Goal: Information Seeking & Learning: Find contact information

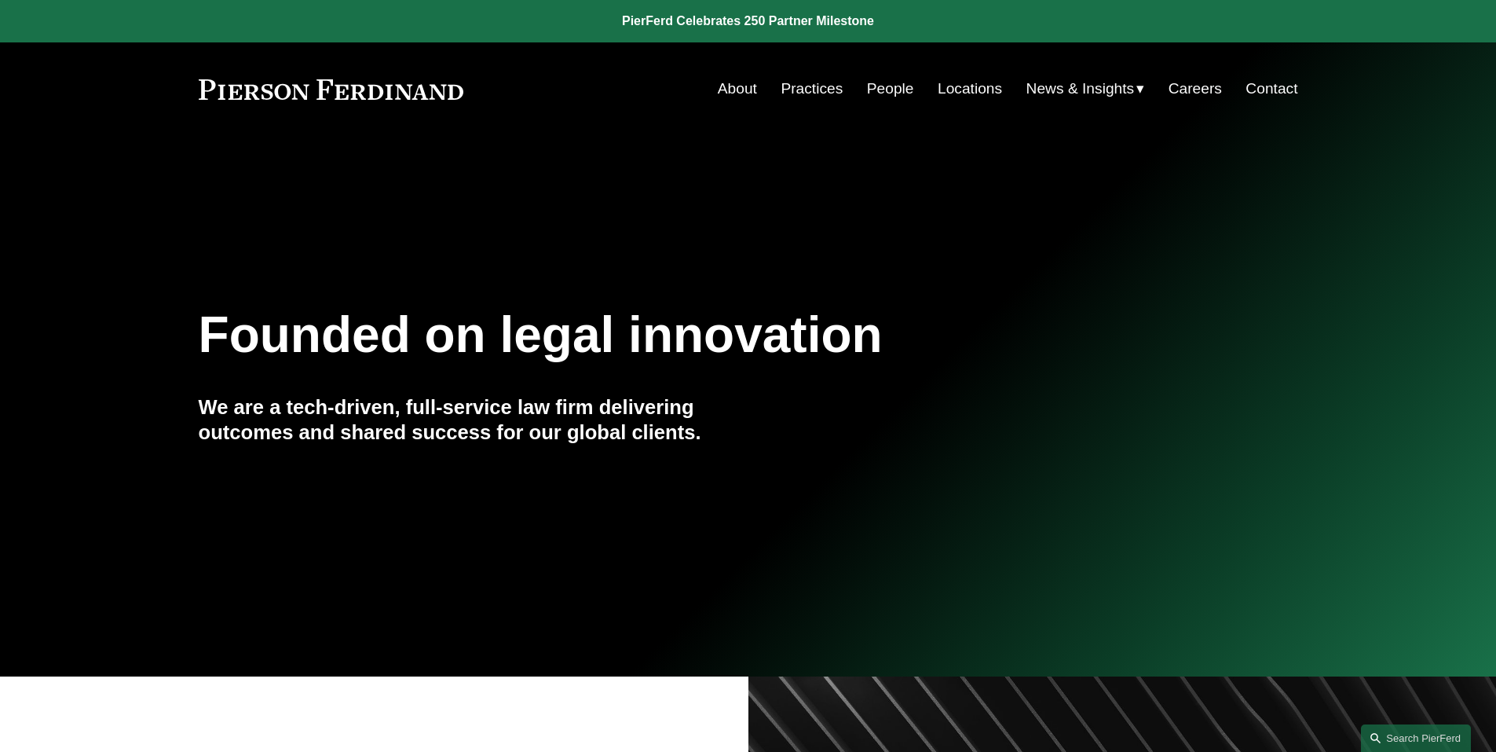
click at [883, 89] on link "People" at bounding box center [890, 89] width 47 height 30
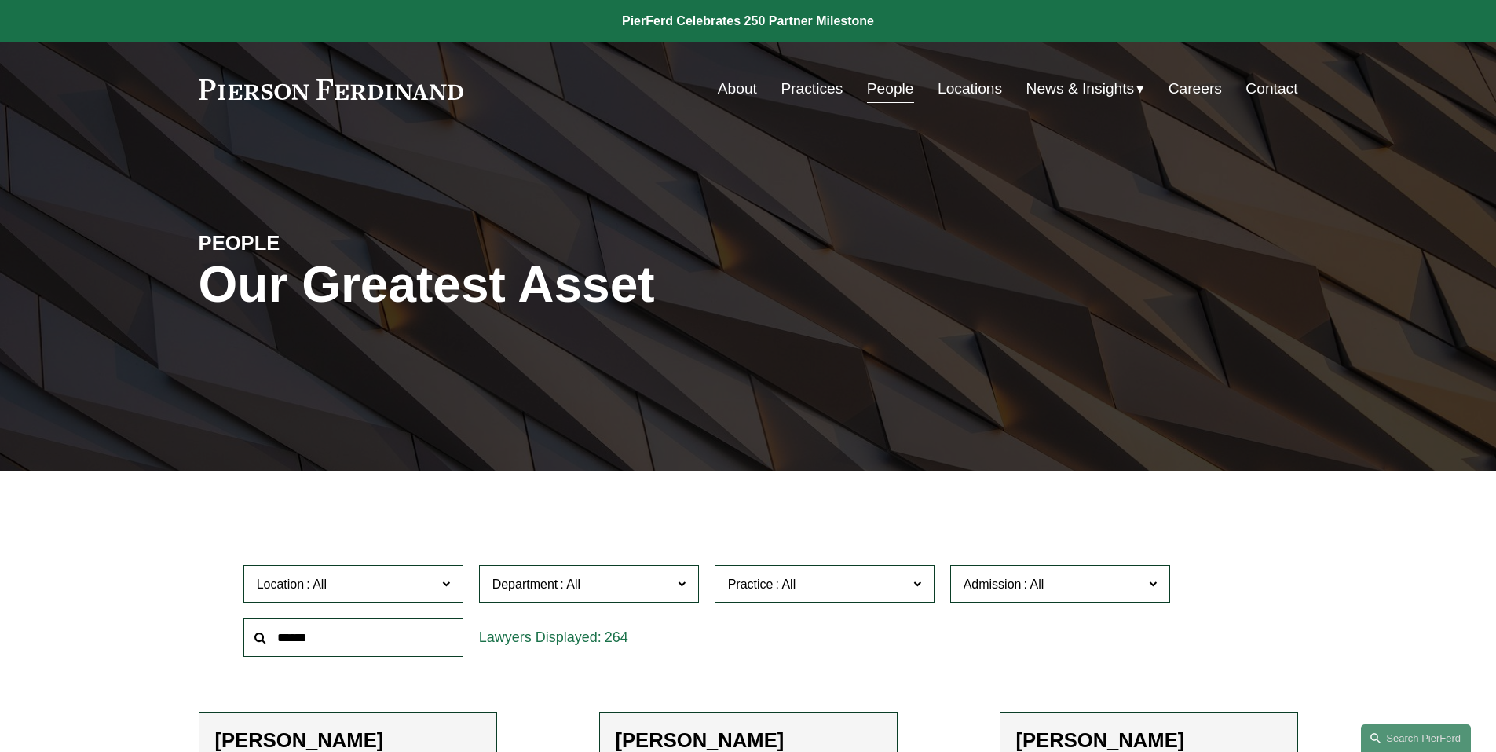
click at [328, 628] on input "text" at bounding box center [354, 637] width 220 height 38
type input "*********"
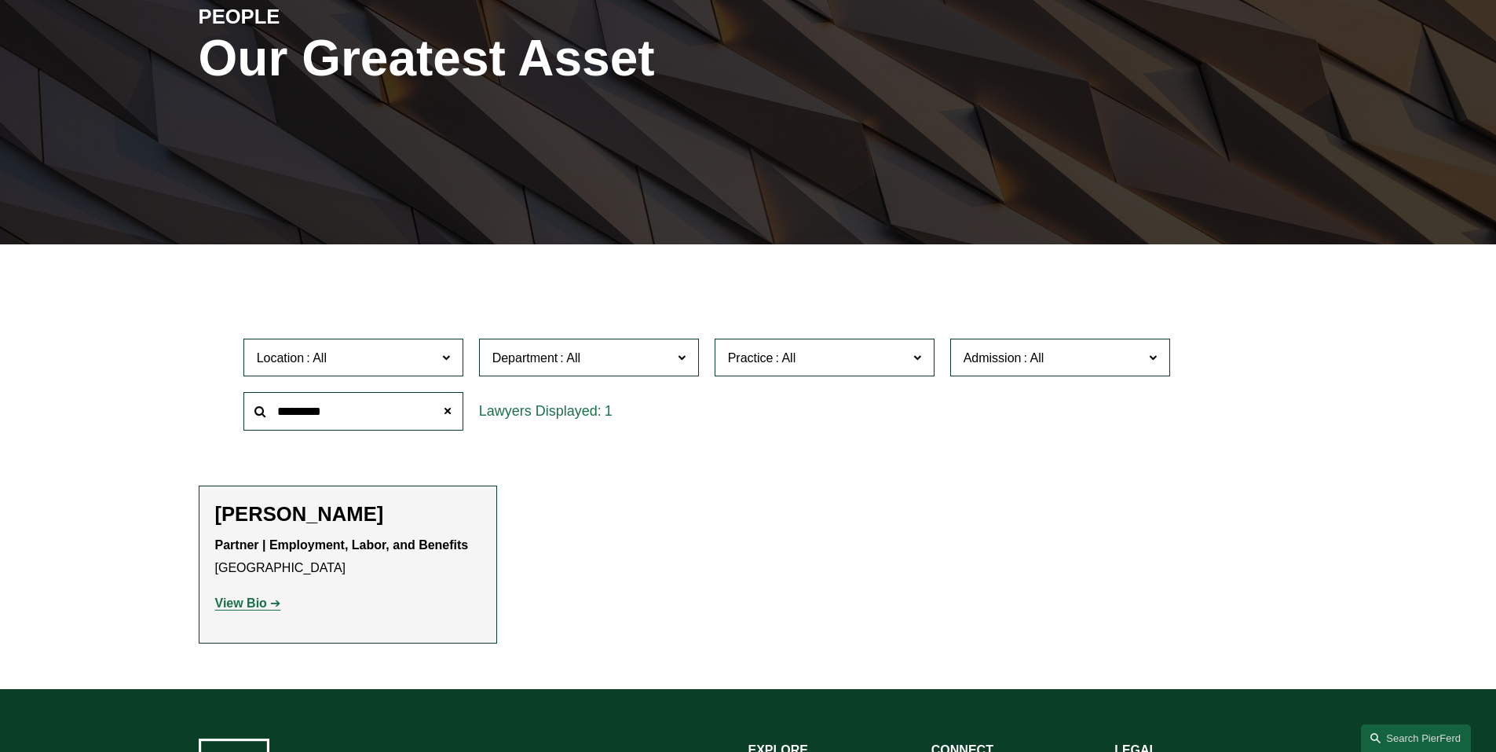
scroll to position [236, 0]
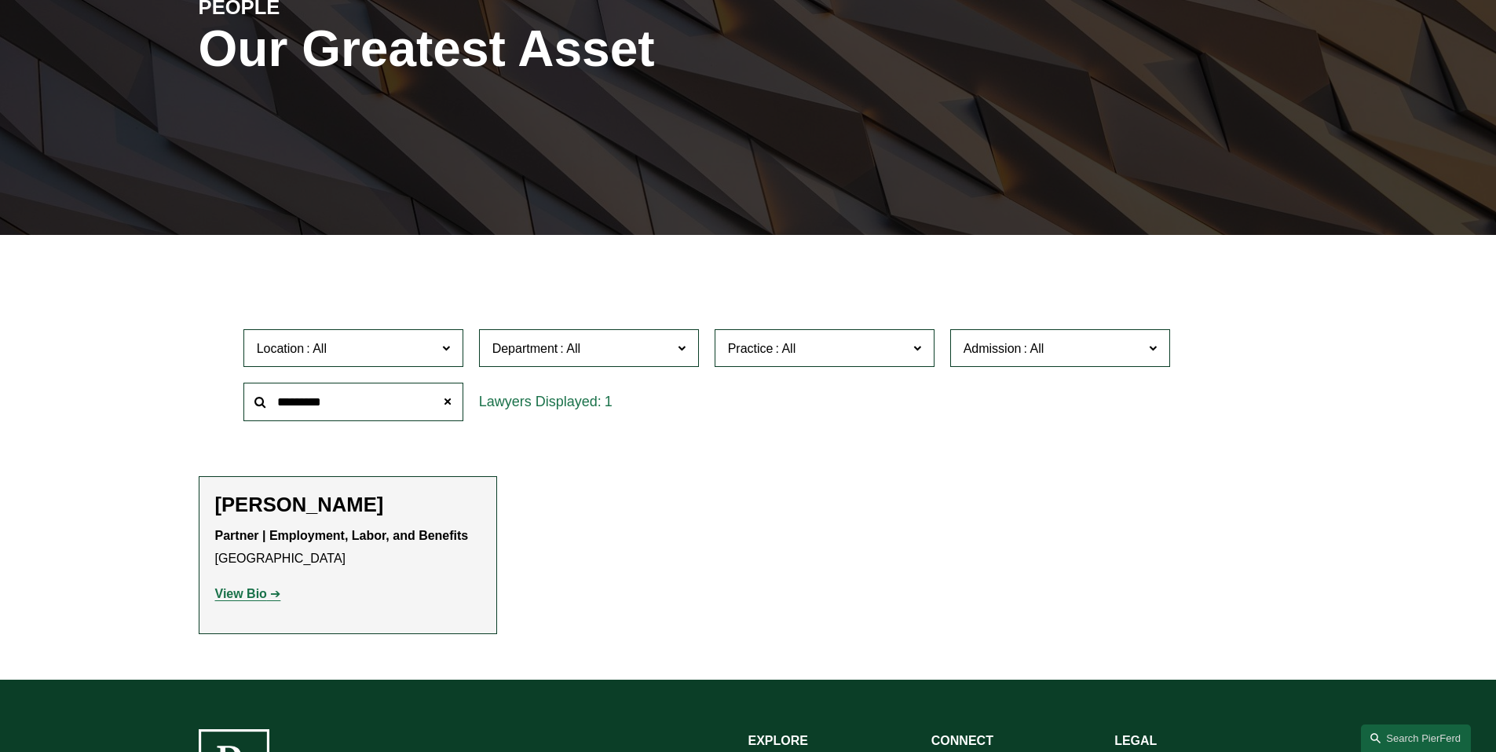
click at [253, 595] on strong "View Bio" at bounding box center [241, 593] width 52 height 13
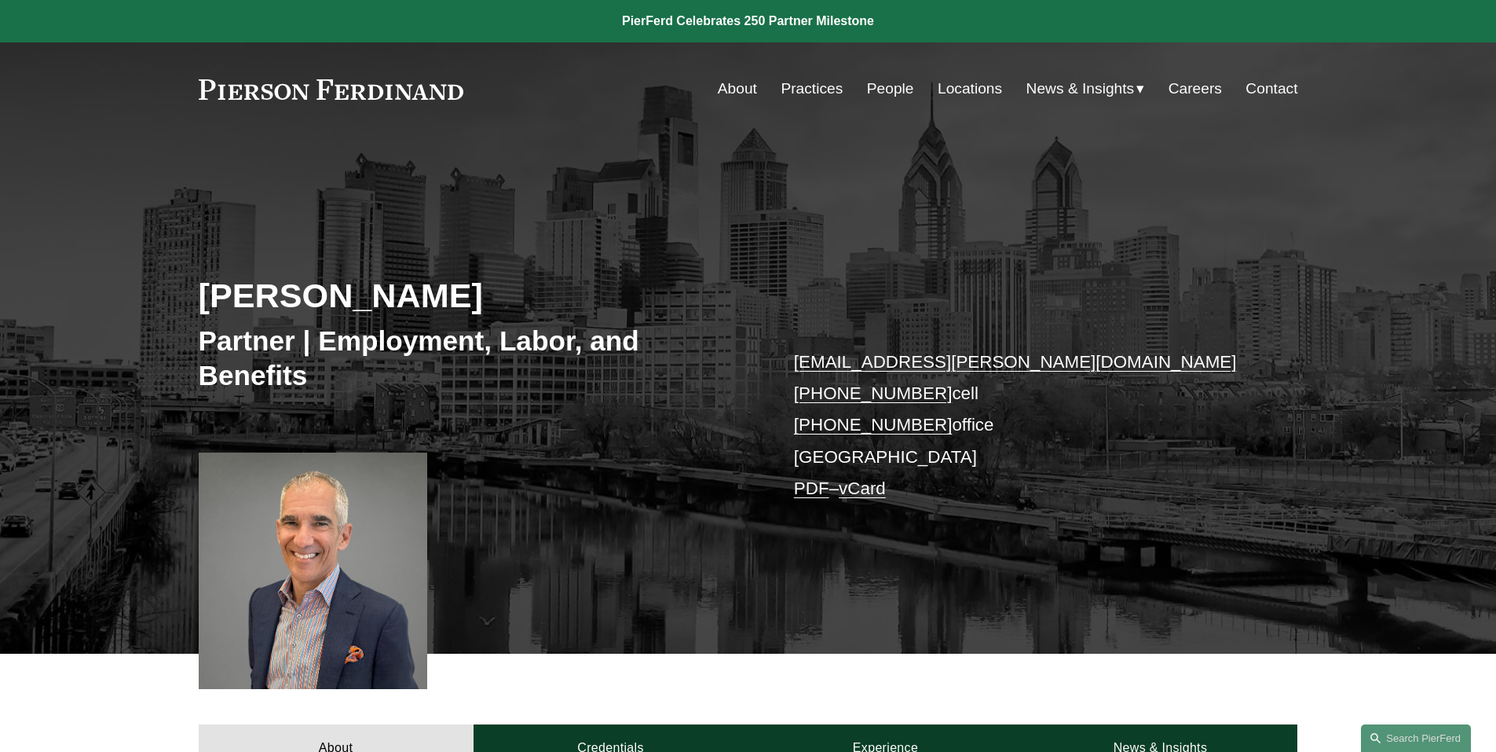
click at [892, 79] on link "People" at bounding box center [890, 89] width 47 height 30
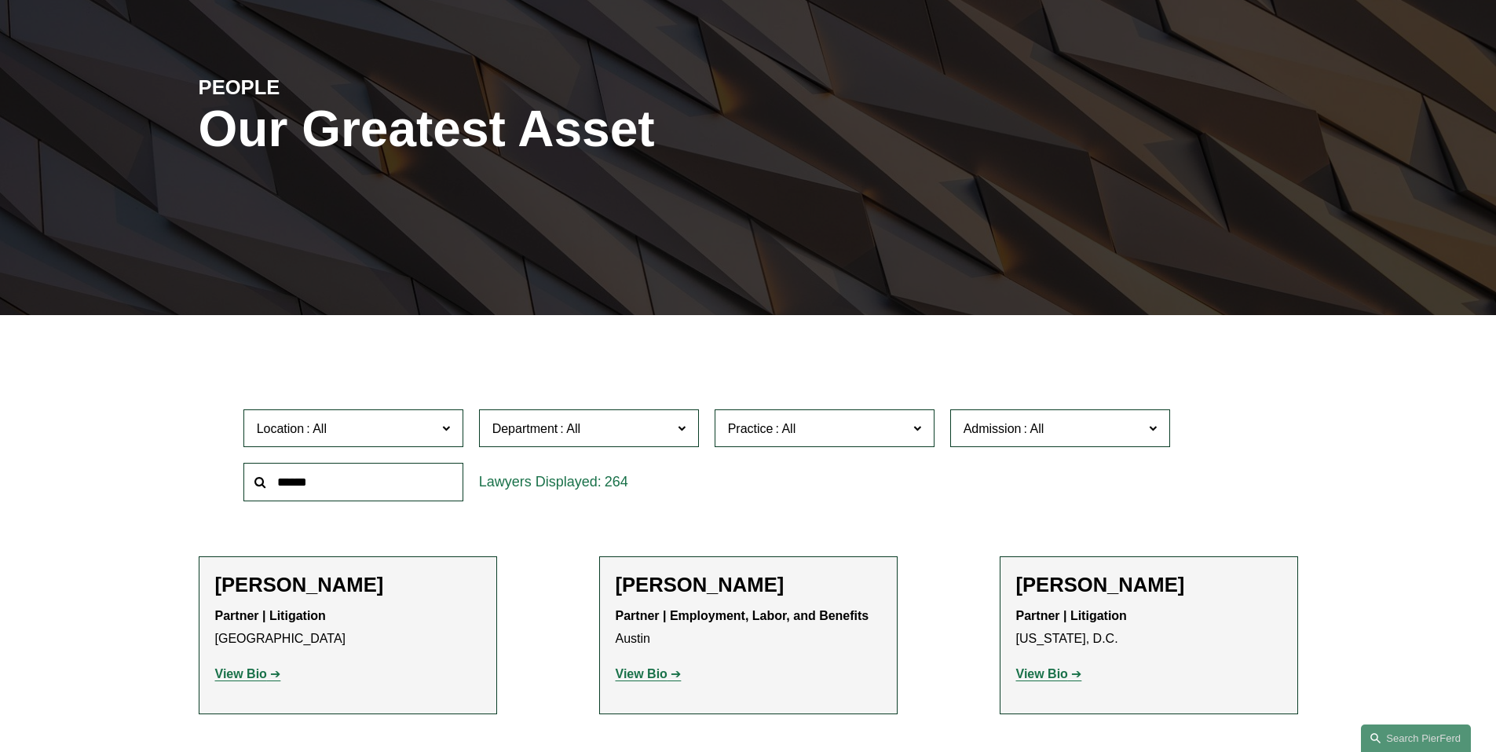
scroll to position [157, 0]
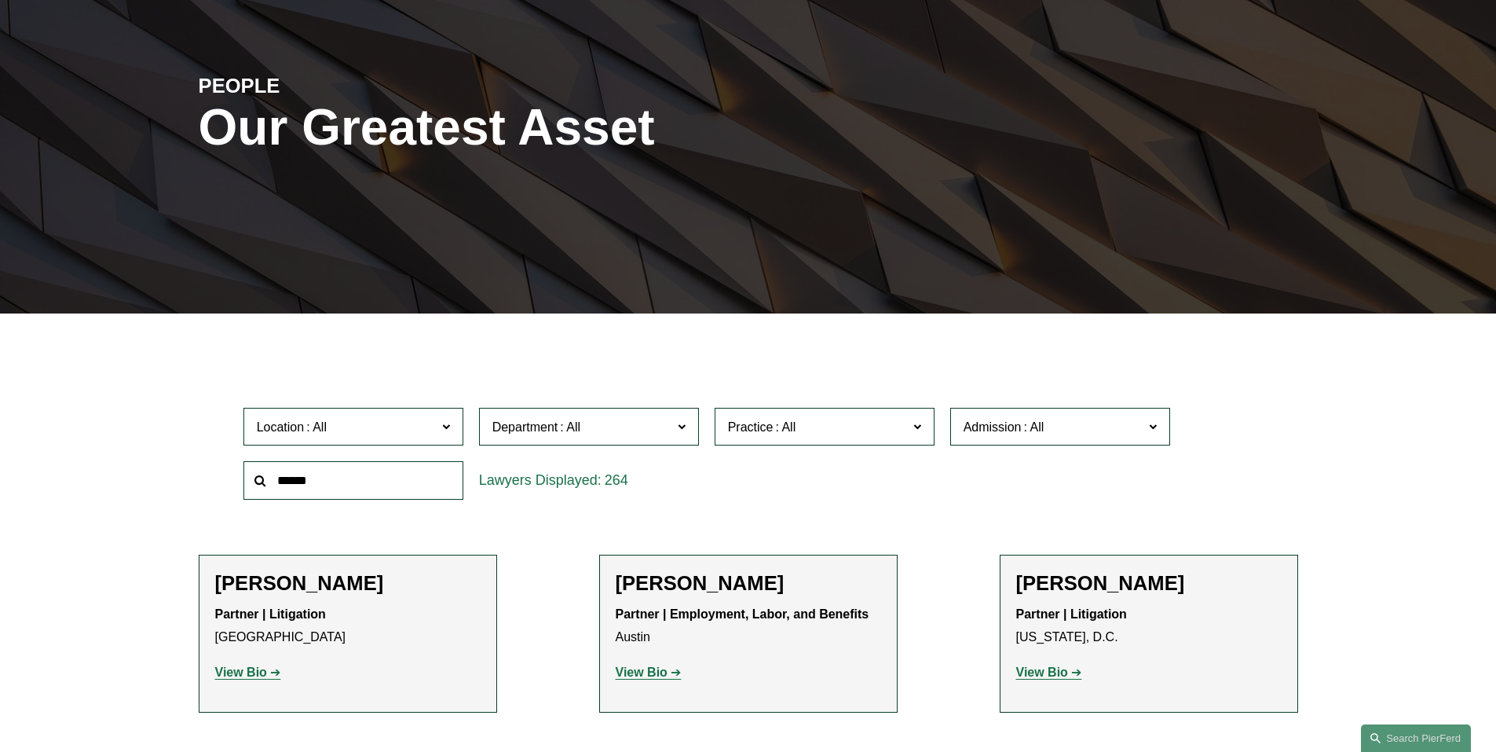
click at [295, 480] on input "text" at bounding box center [354, 480] width 220 height 38
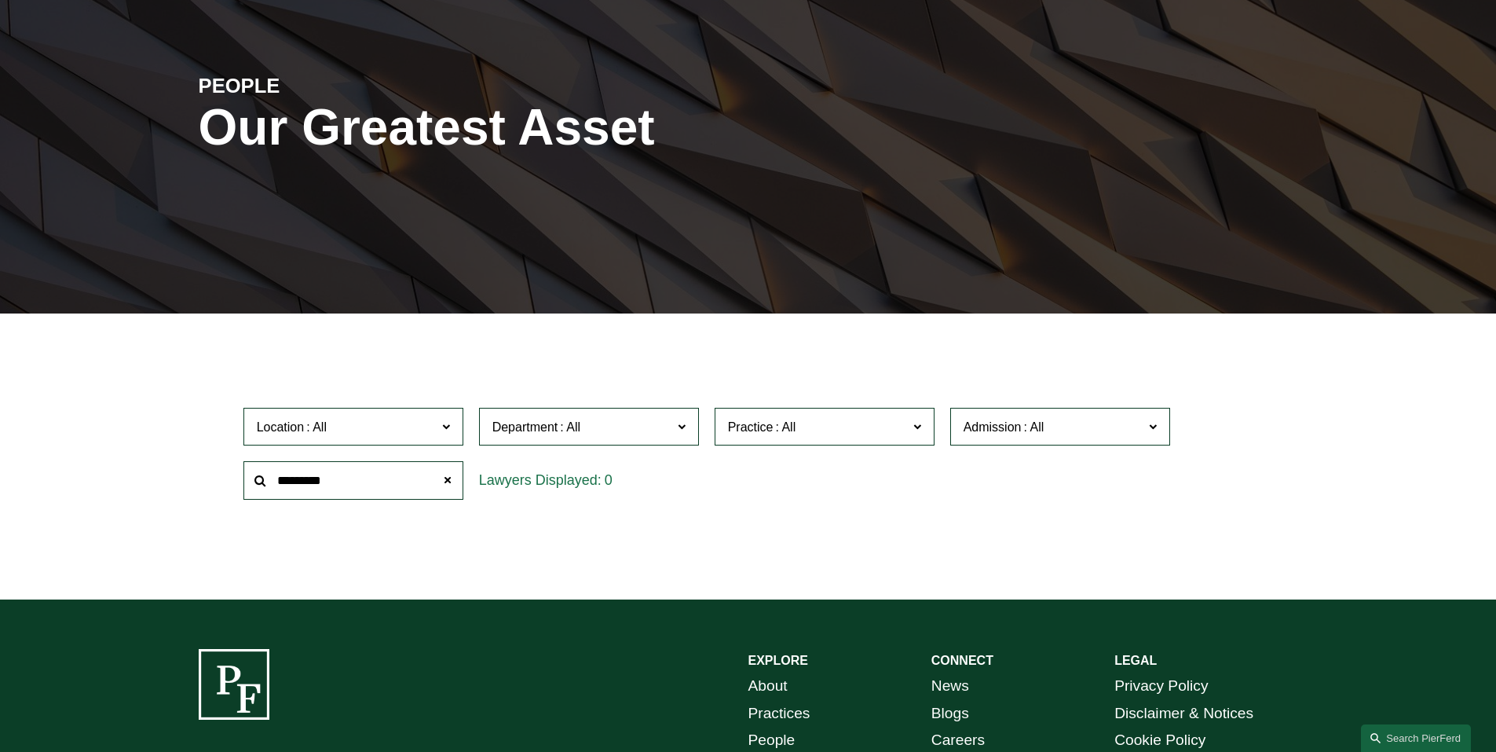
click at [342, 483] on input "*********" at bounding box center [354, 480] width 220 height 38
type input "*********"
click at [446, 482] on span at bounding box center [446, 479] width 31 height 31
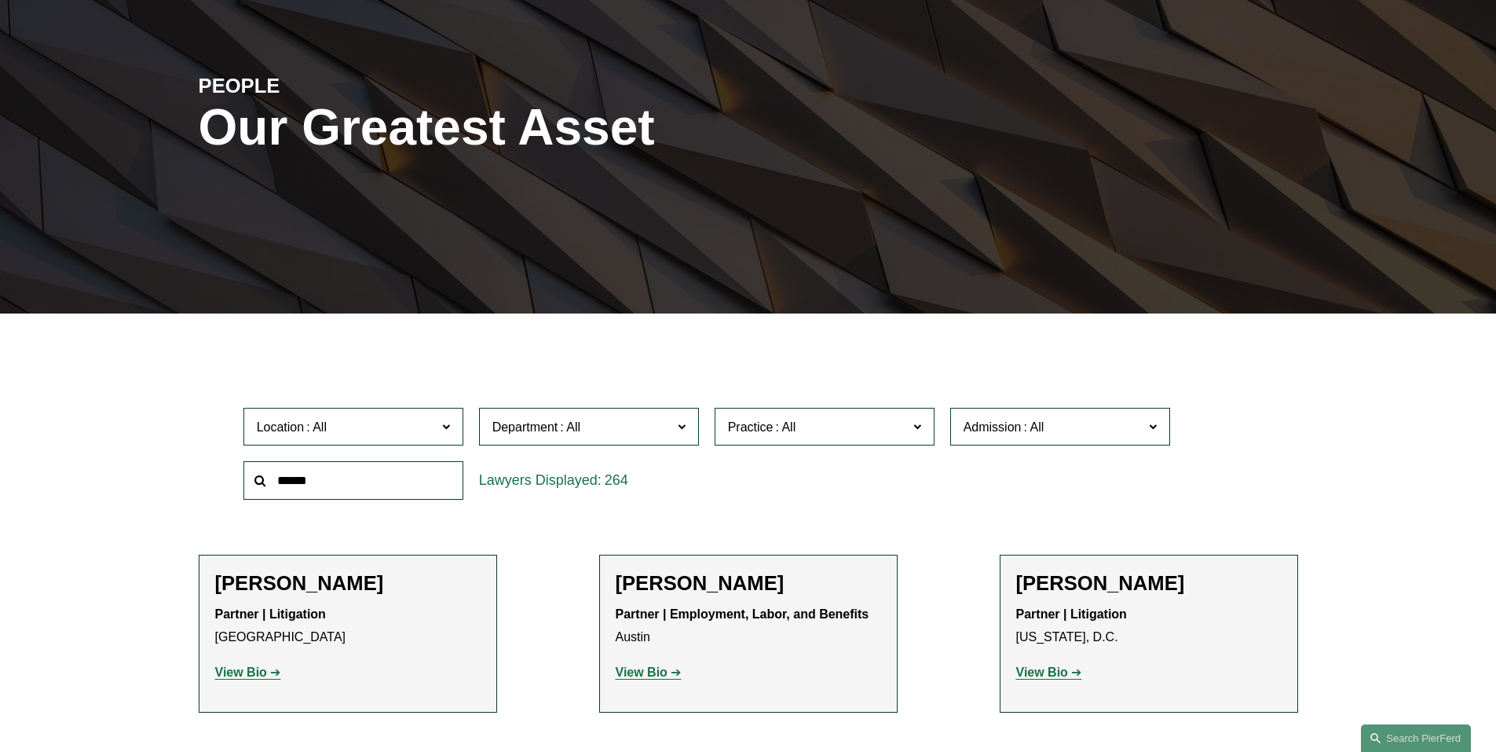
click at [920, 424] on span at bounding box center [917, 426] width 8 height 20
click at [0, 0] on link "Employment and Labor" at bounding box center [0, 0] width 0 height 0
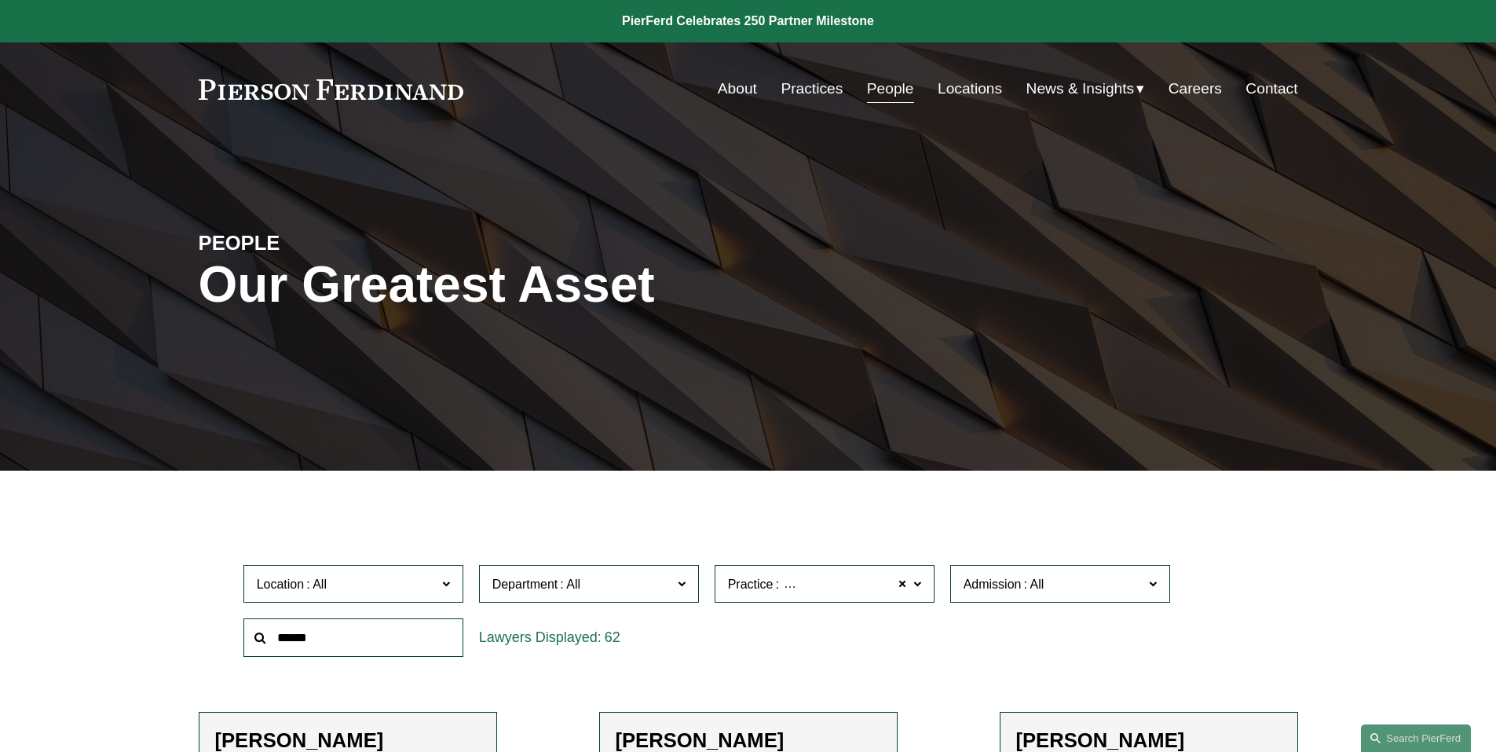
click at [370, 643] on input "text" at bounding box center [354, 637] width 220 height 38
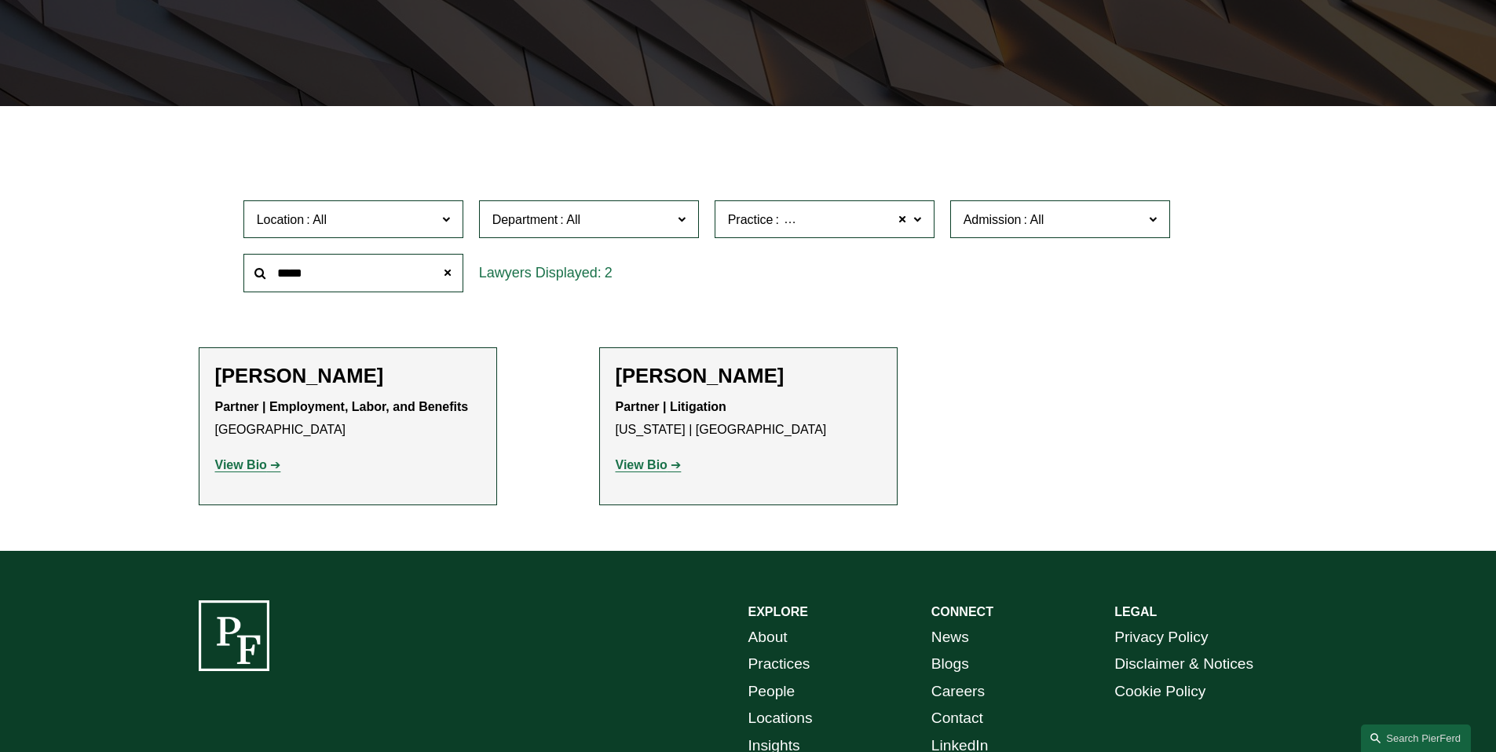
scroll to position [393, 0]
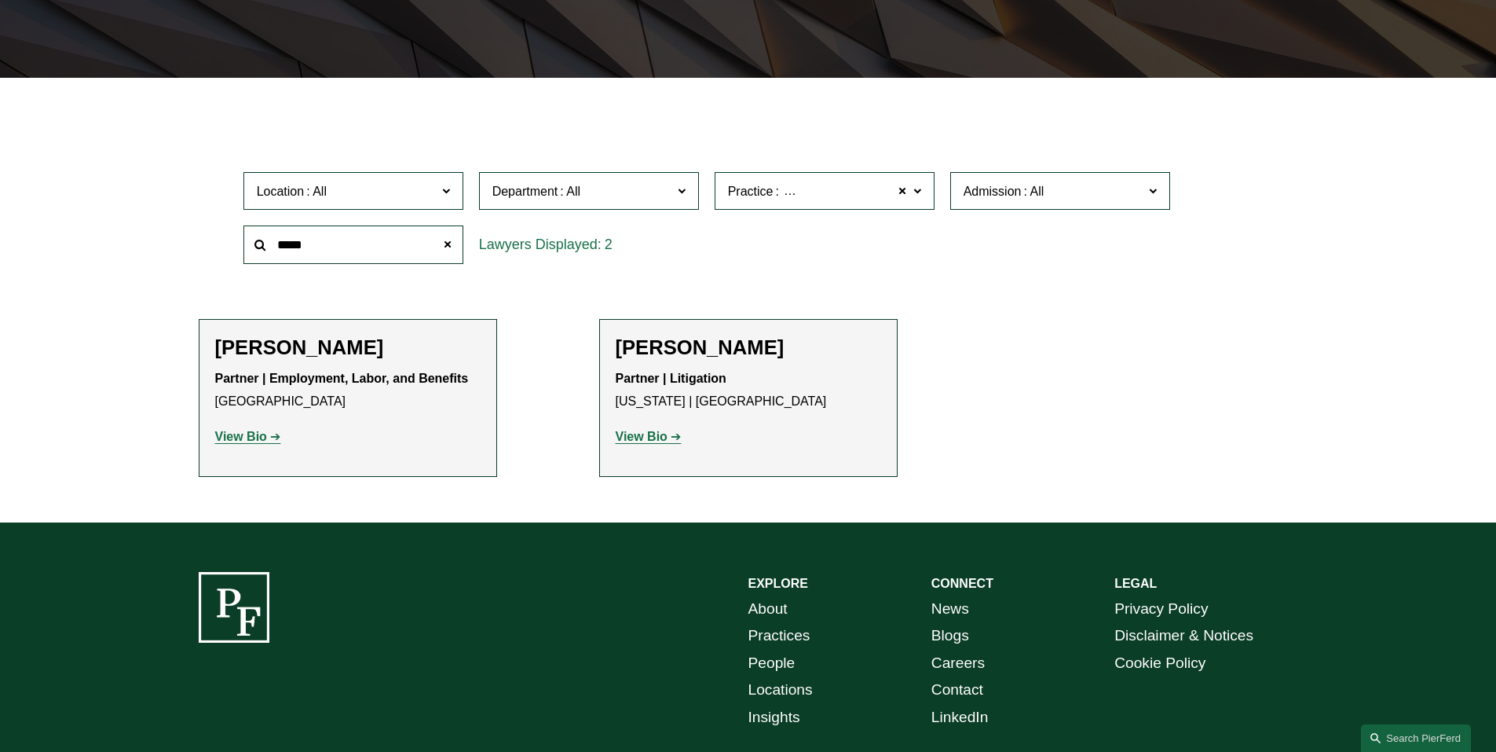
type input "*****"
click at [239, 440] on strong "View Bio" at bounding box center [241, 436] width 52 height 13
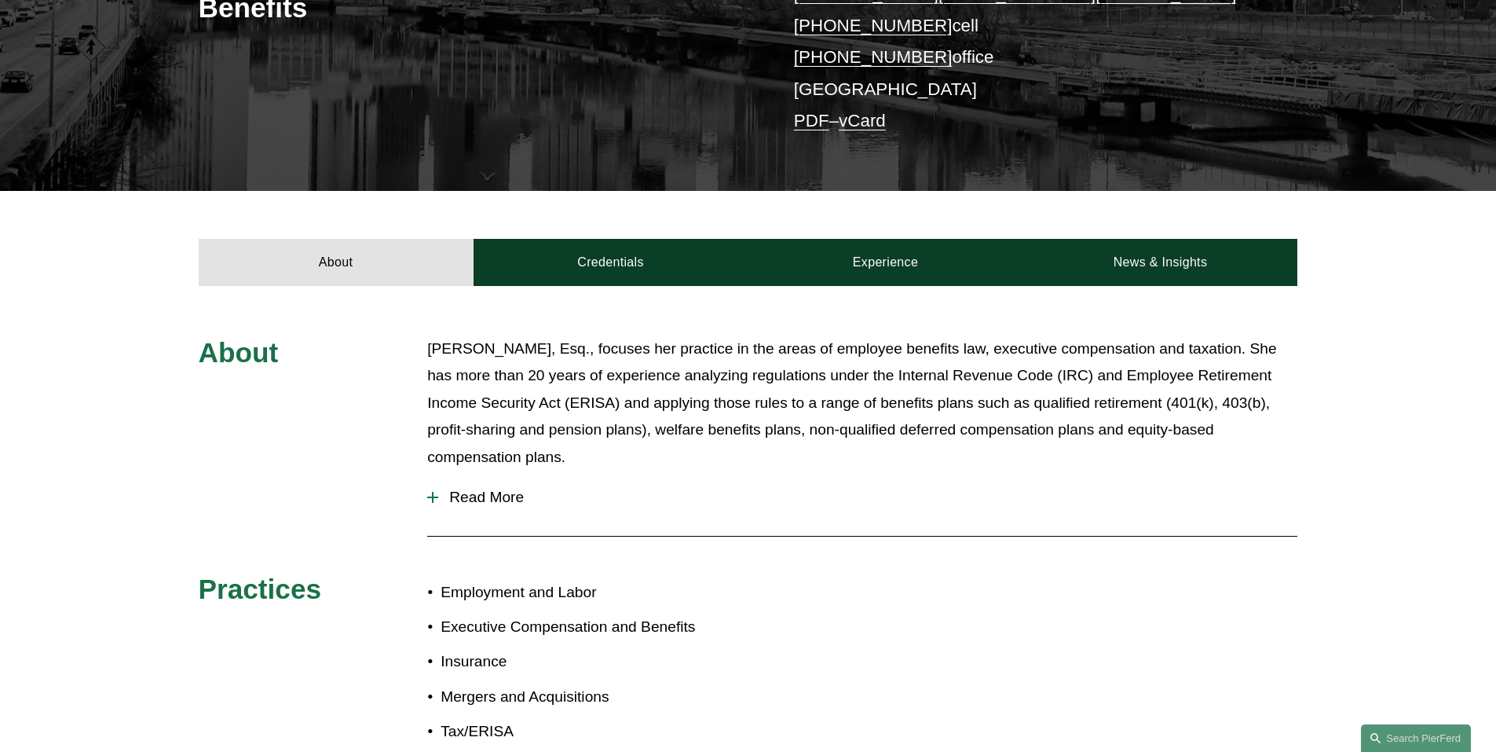
scroll to position [471, 0]
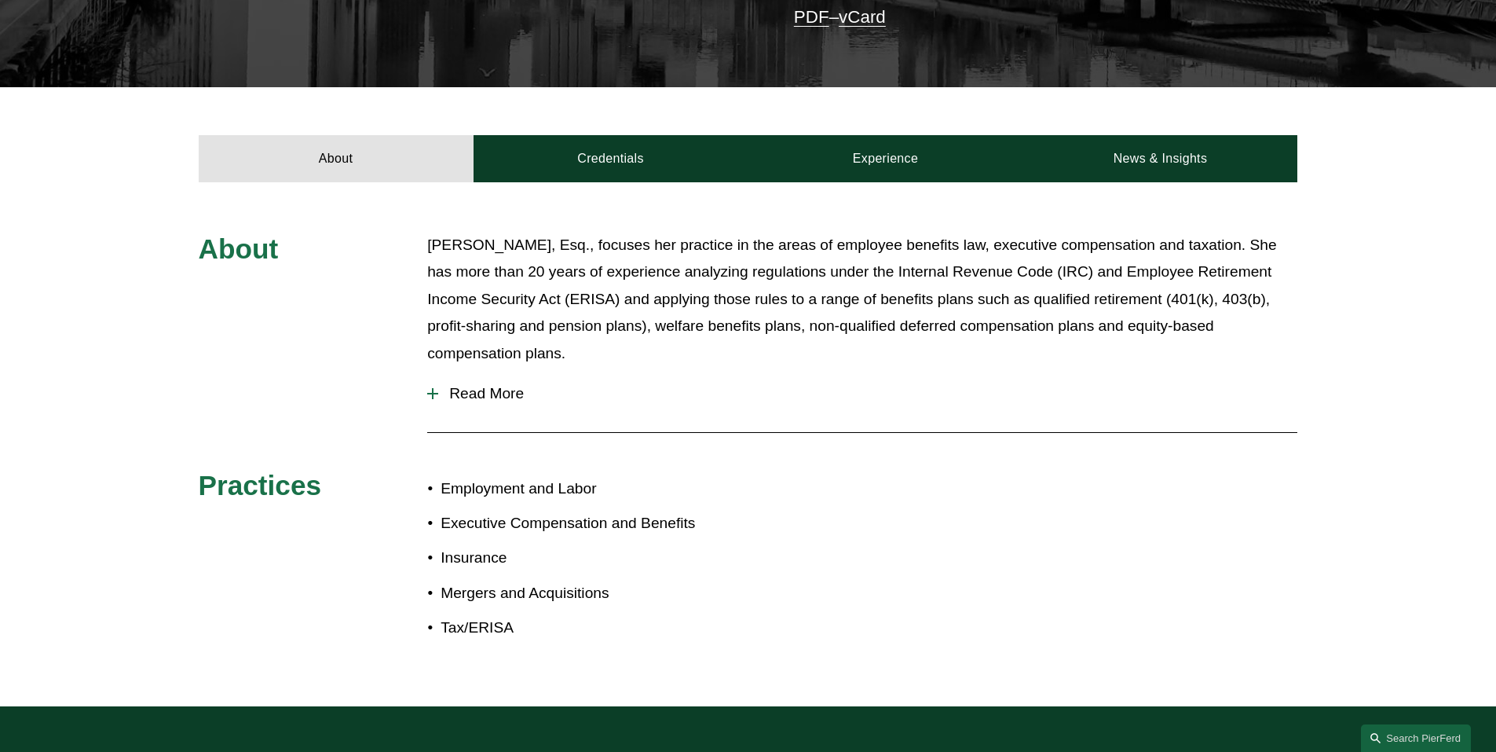
click at [504, 397] on span "Read More" at bounding box center [867, 393] width 859 height 17
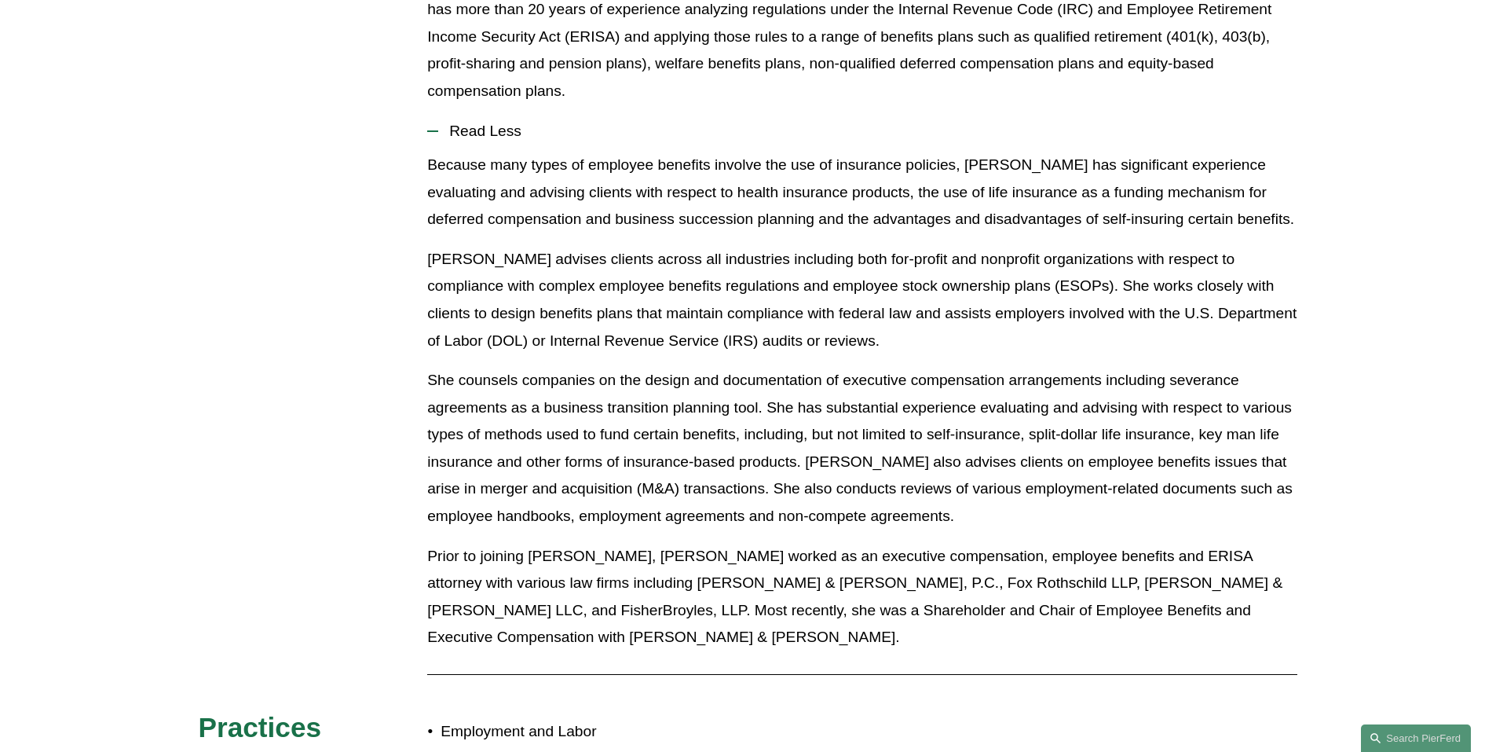
scroll to position [707, 0]
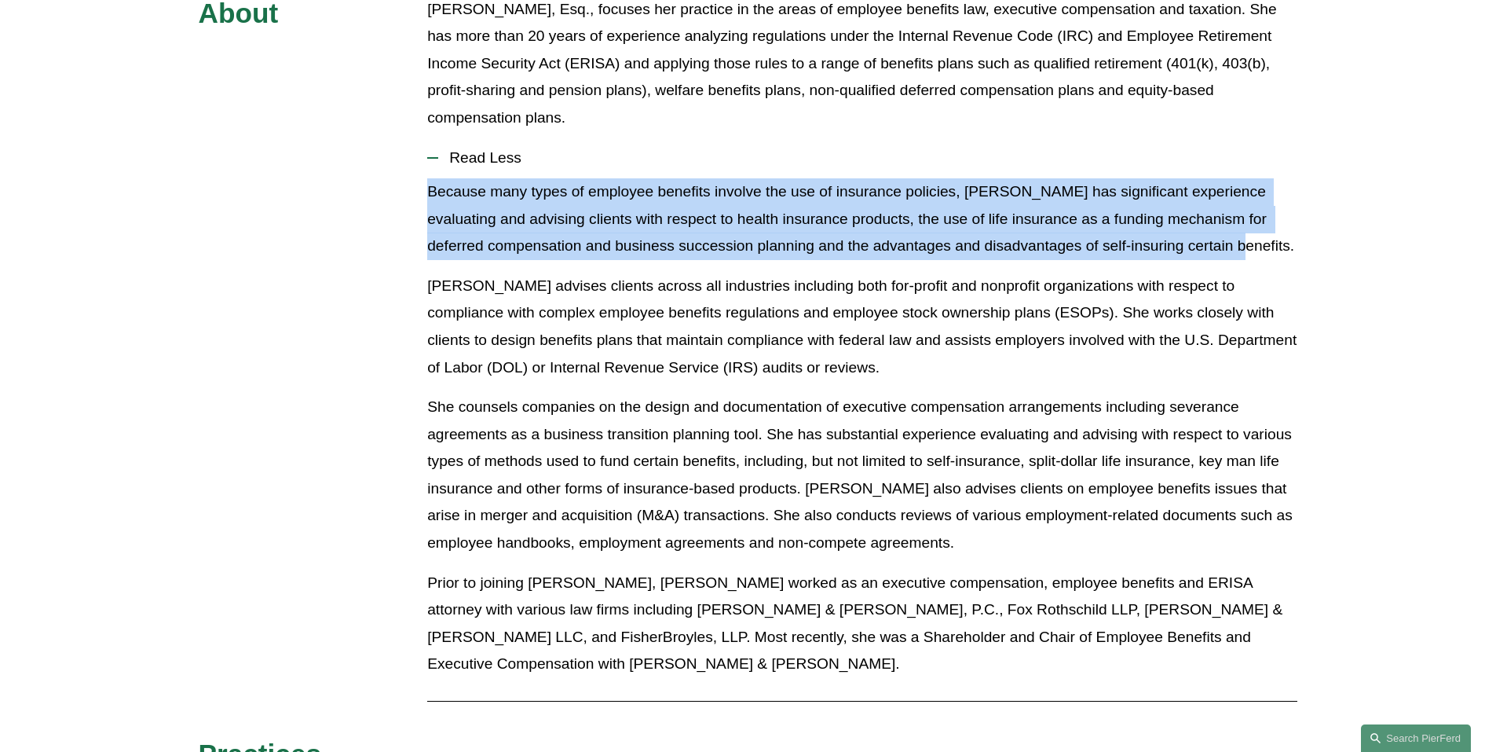
drag, startPoint x: 427, startPoint y: 191, endPoint x: 1250, endPoint y: 256, distance: 825.8
click at [1250, 256] on div "About [PERSON_NAME], Esq., focuses her practice in the areas of employee benefi…" at bounding box center [748, 461] width 1496 height 930
copy p "Because many types of employee benefits involve the use of insurance policies, …"
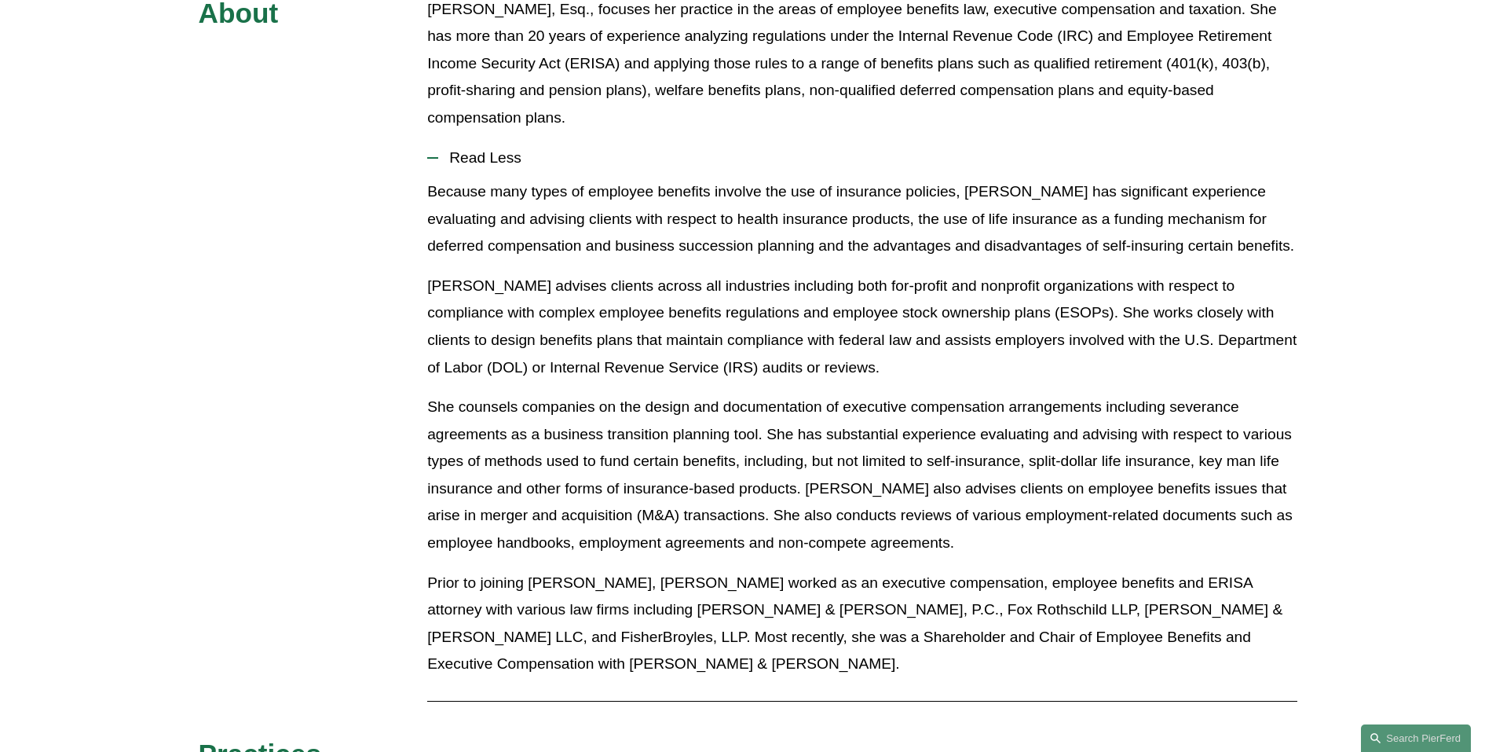
click at [636, 339] on p "[PERSON_NAME] advises clients across all industries including both for-profit a…" at bounding box center [862, 327] width 870 height 108
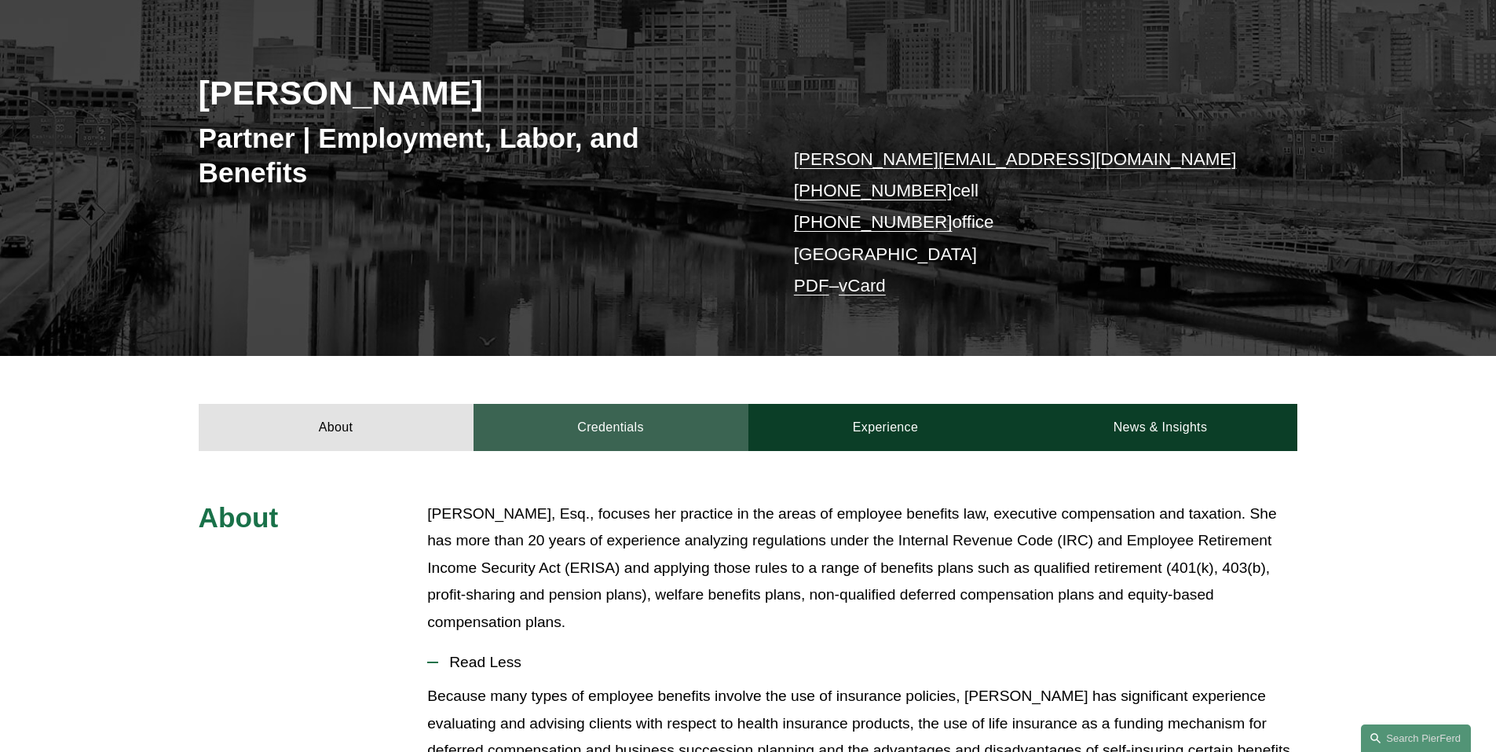
scroll to position [236, 0]
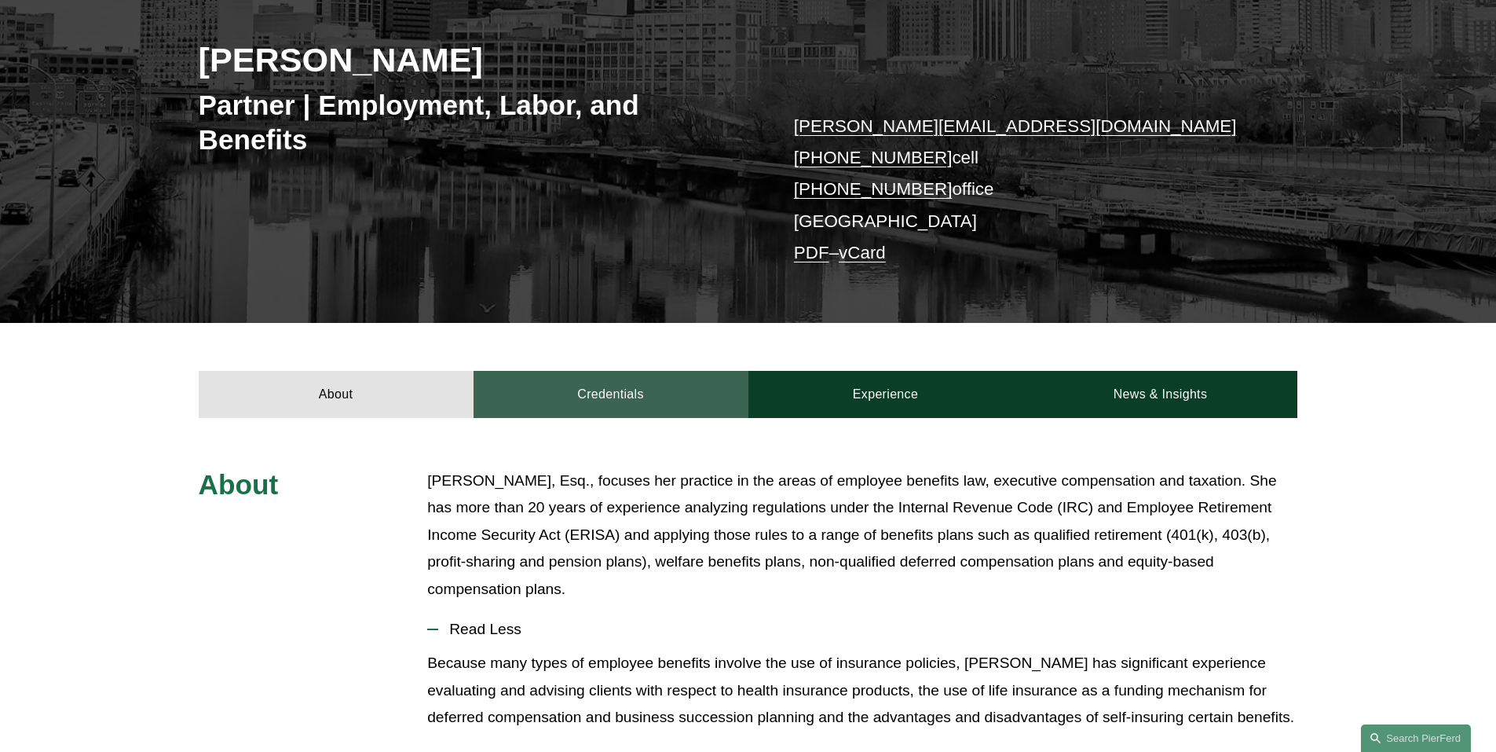
click at [654, 394] on link "Credentials" at bounding box center [611, 394] width 275 height 47
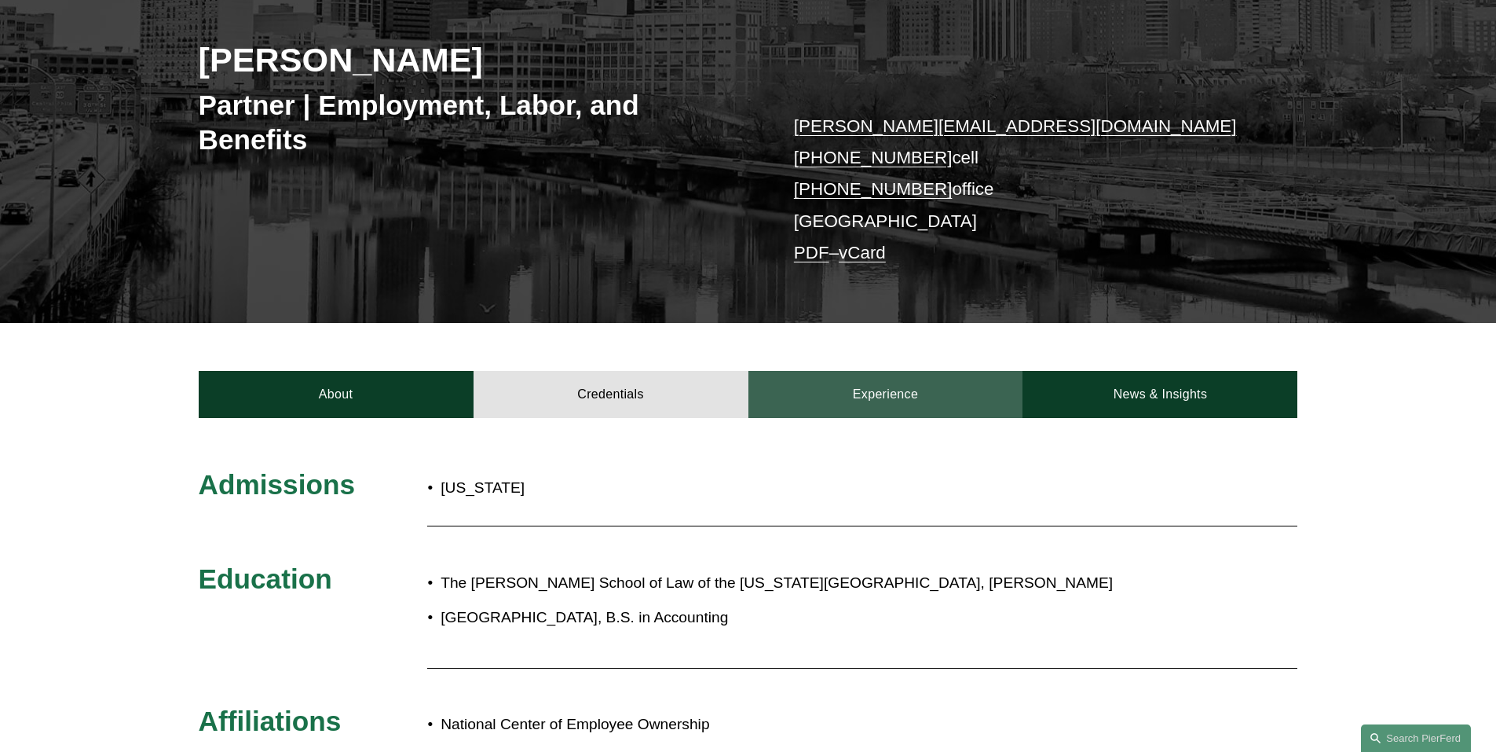
click at [912, 400] on link "Experience" at bounding box center [886, 394] width 275 height 47
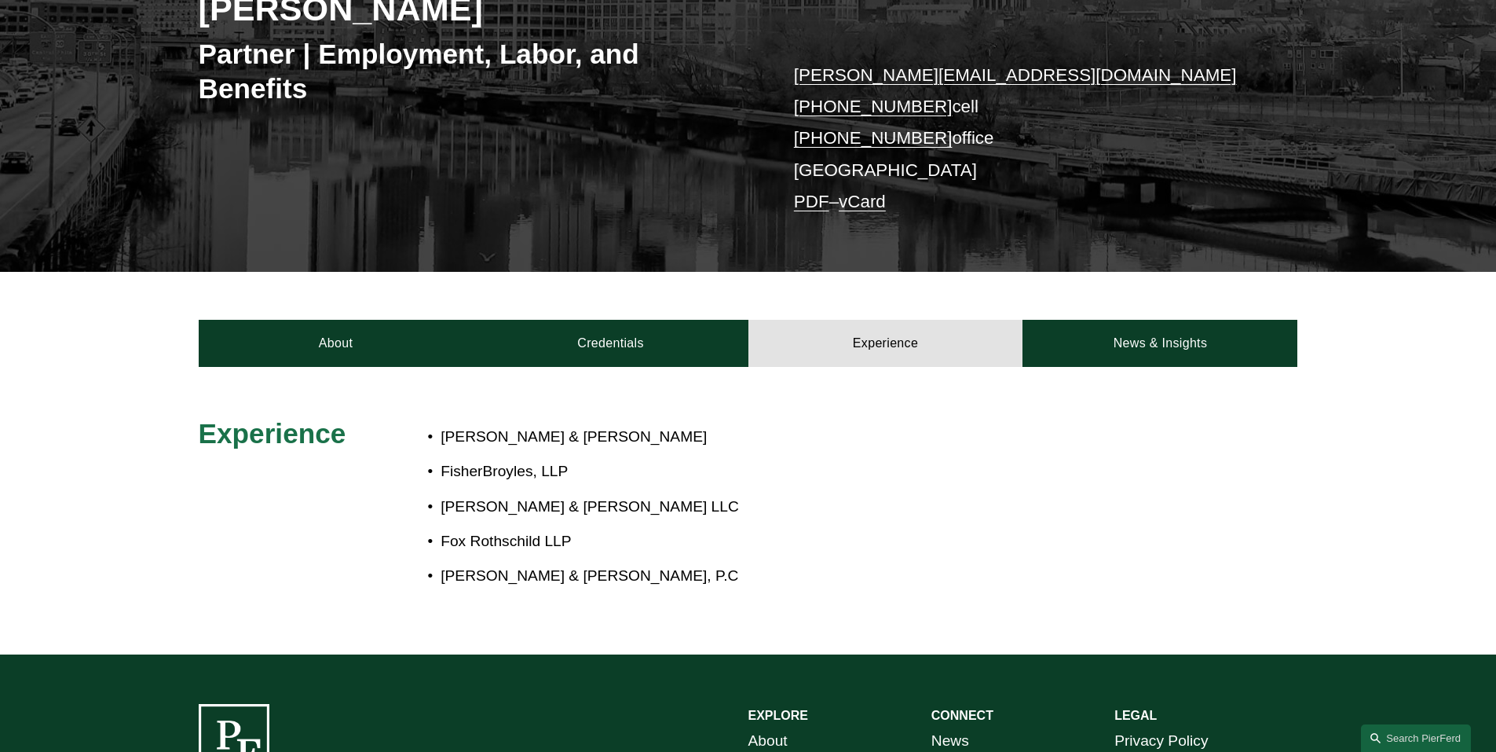
scroll to position [314, 0]
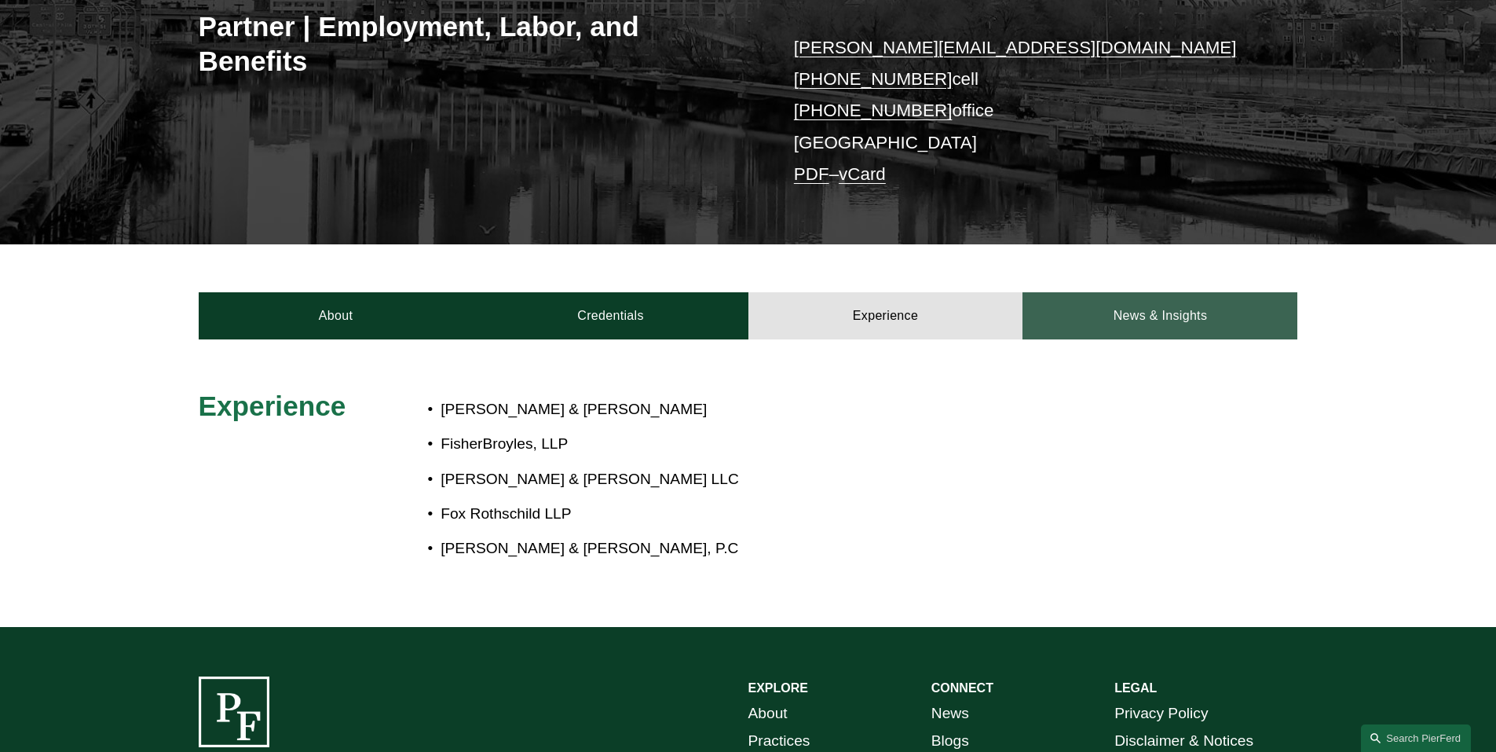
drag, startPoint x: 1152, startPoint y: 321, endPoint x: 1134, endPoint y: 331, distance: 21.4
click at [1152, 321] on link "News & Insights" at bounding box center [1160, 315] width 275 height 47
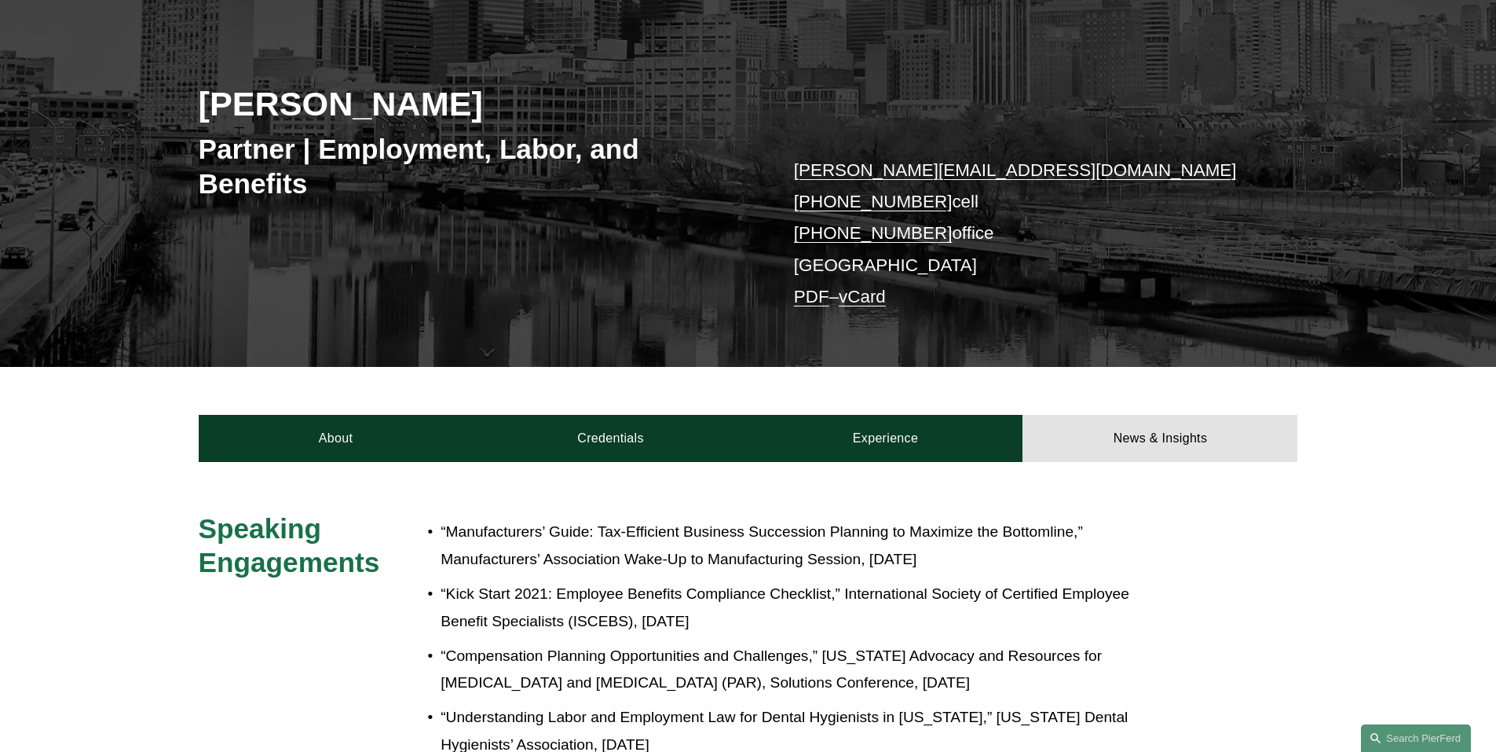
scroll to position [157, 0]
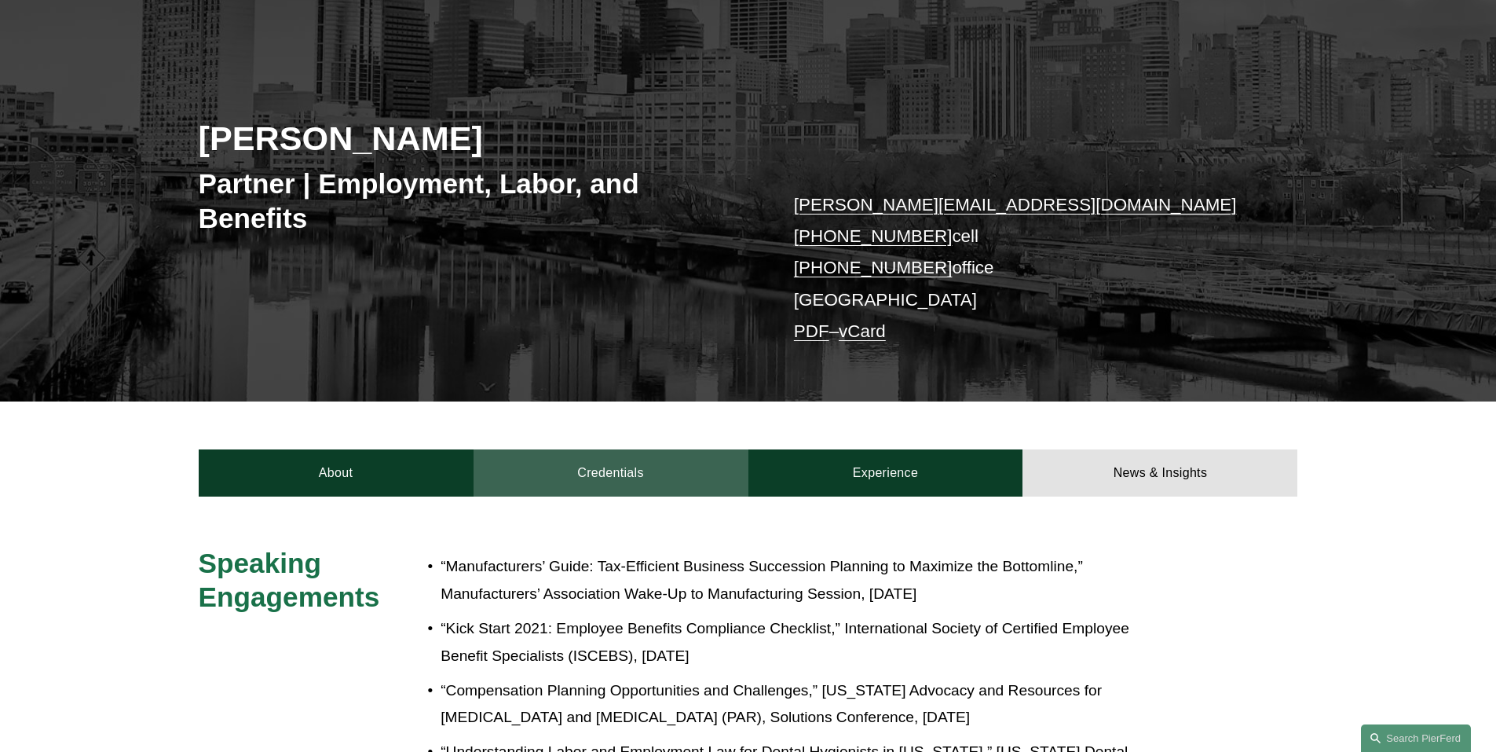
click at [641, 483] on link "Credentials" at bounding box center [611, 472] width 275 height 47
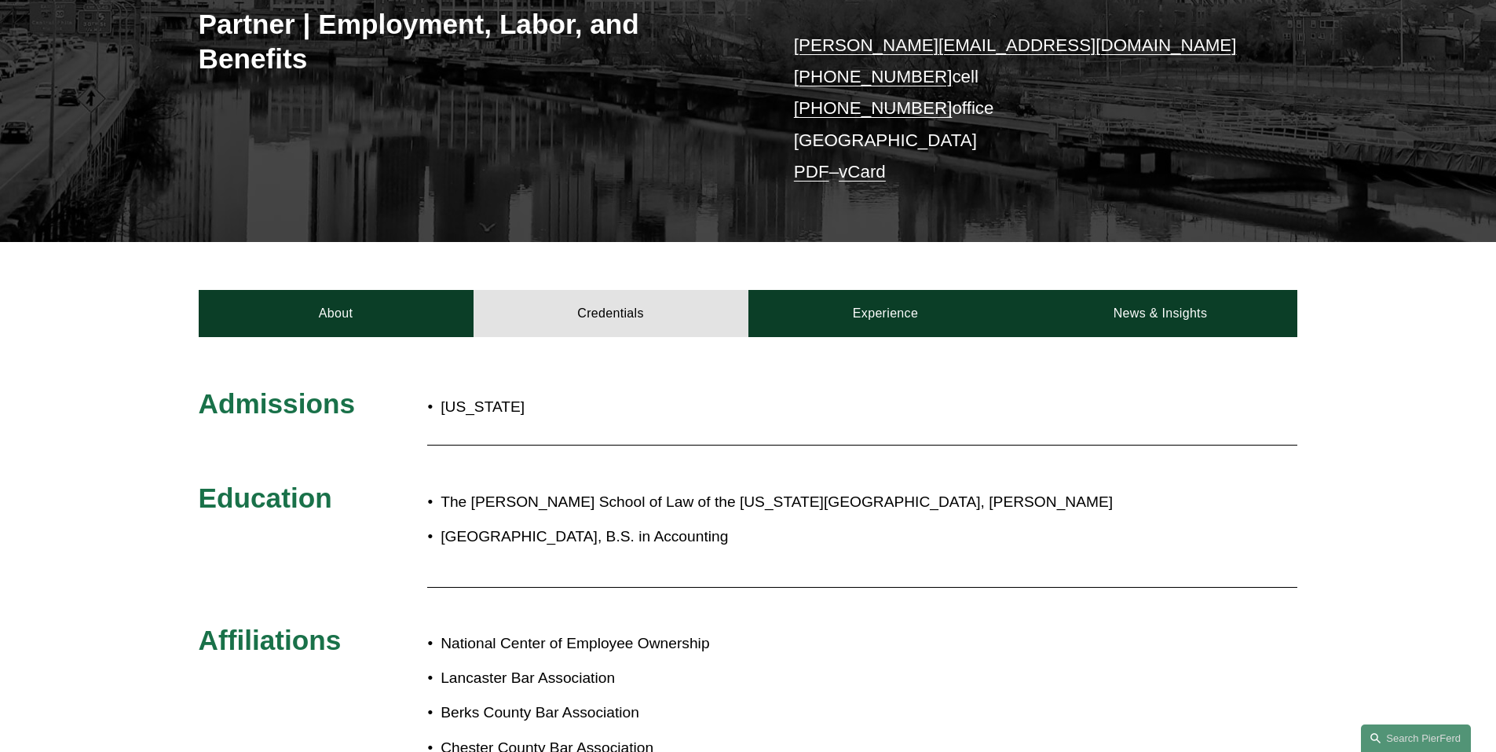
scroll to position [236, 0]
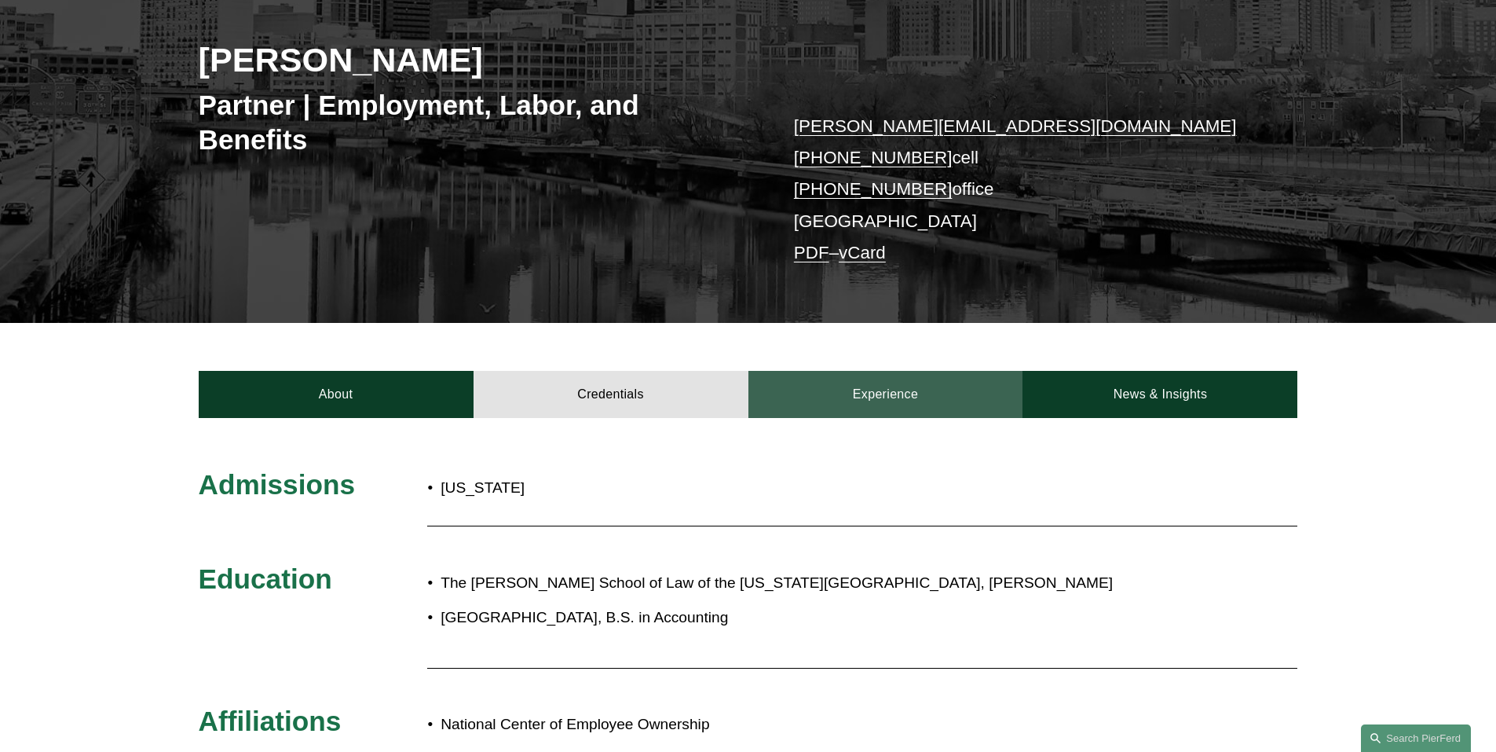
click at [864, 402] on link "Experience" at bounding box center [886, 394] width 275 height 47
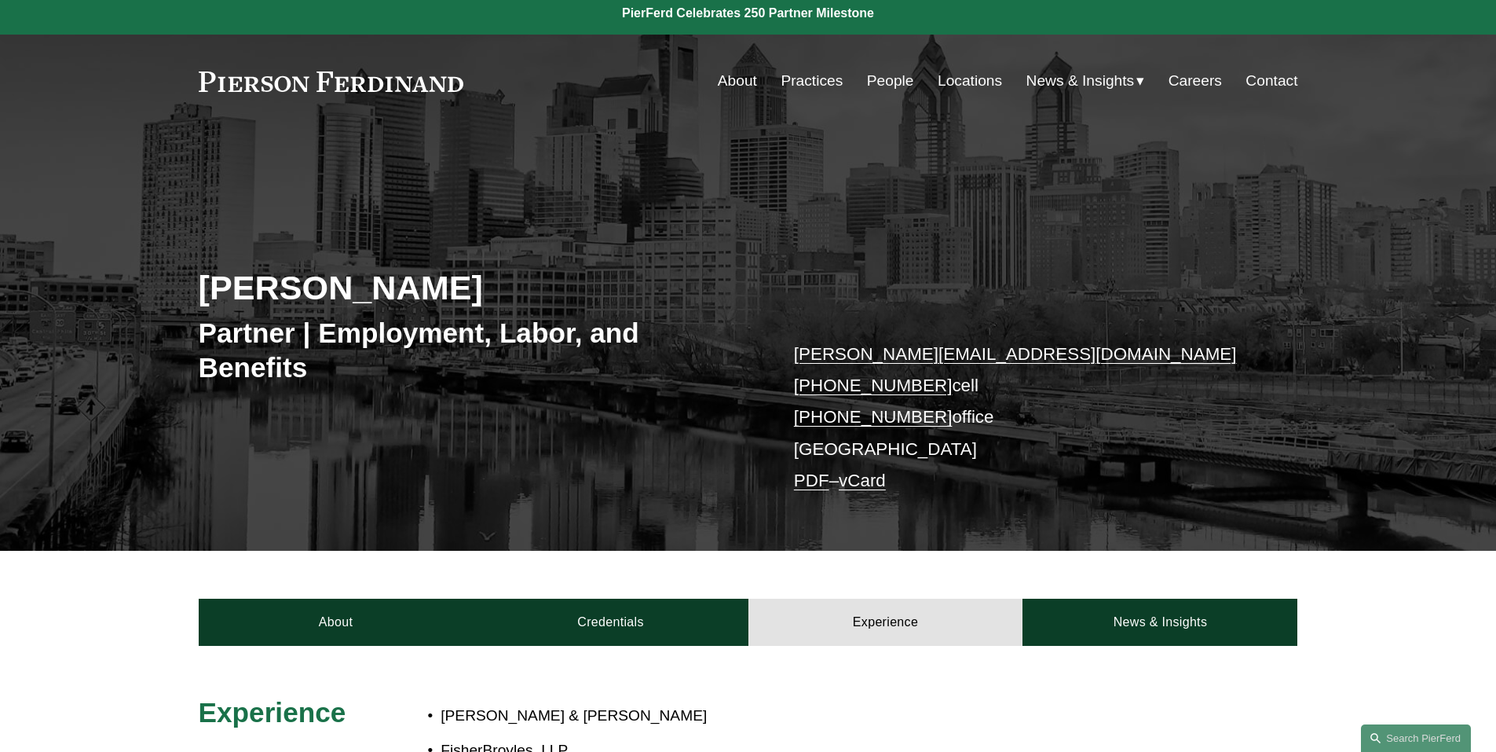
scroll to position [0, 0]
